Goal: Information Seeking & Learning: Learn about a topic

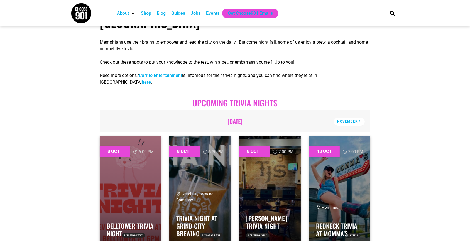
scroll to position [202, 0]
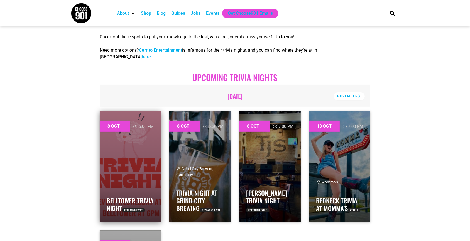
click at [131, 145] on link at bounding box center [131, 166] width 62 height 111
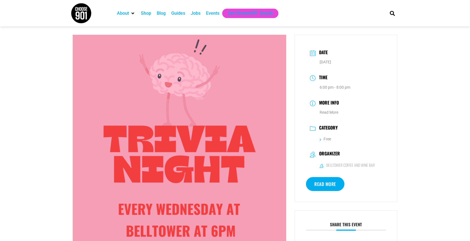
click at [345, 166] on h6 "Belltower Coffee and Wine Bar" at bounding box center [350, 165] width 48 height 5
copy div "Belltower Coffee and Wine Bar"
click at [330, 185] on link "Read More" at bounding box center [325, 184] width 38 height 14
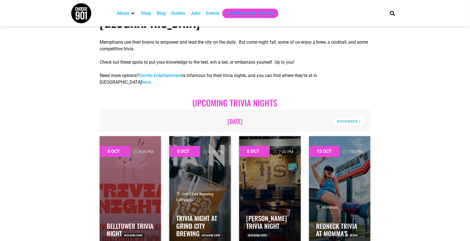
scroll to position [202, 0]
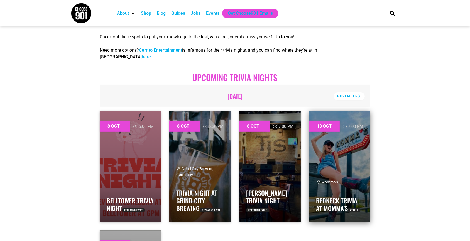
click at [348, 123] on link at bounding box center [340, 166] width 62 height 111
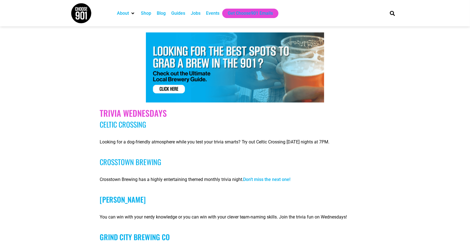
scroll to position [886, 0]
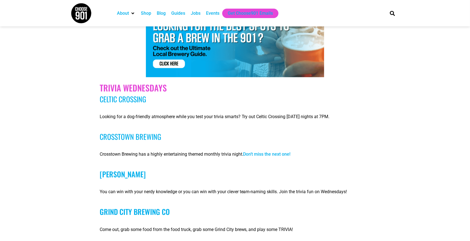
click at [262, 152] on link "Don’t miss the next one!" at bounding box center [266, 154] width 47 height 5
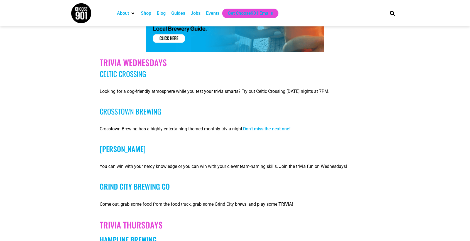
click at [124, 181] on link "Grind City Brewing Co" at bounding box center [135, 186] width 70 height 11
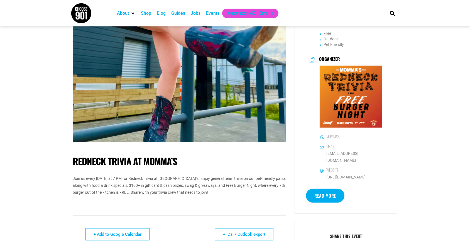
scroll to position [152, 0]
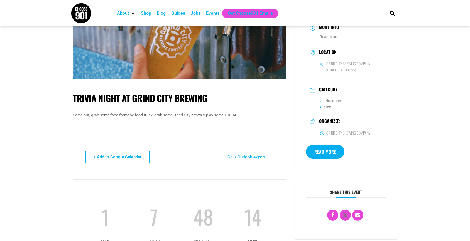
scroll to position [50, 0]
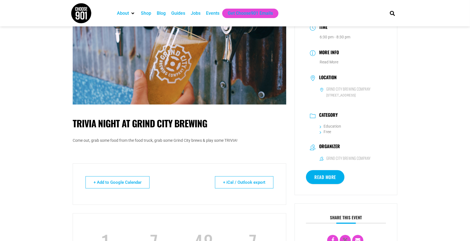
click at [322, 181] on link "Read More" at bounding box center [325, 177] width 38 height 14
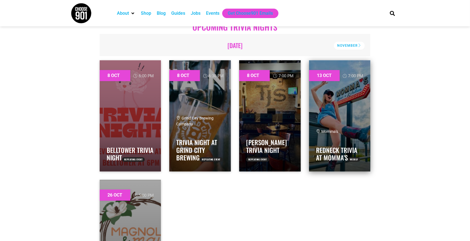
scroll to position [228, 0]
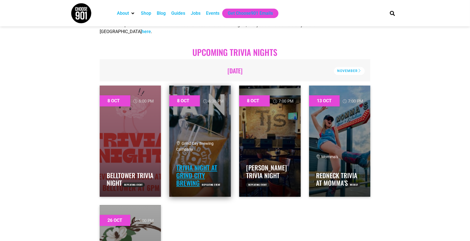
click at [187, 163] on link "Trivia Night at Grind City Brewing" at bounding box center [196, 175] width 41 height 25
